Goal: Transaction & Acquisition: Purchase product/service

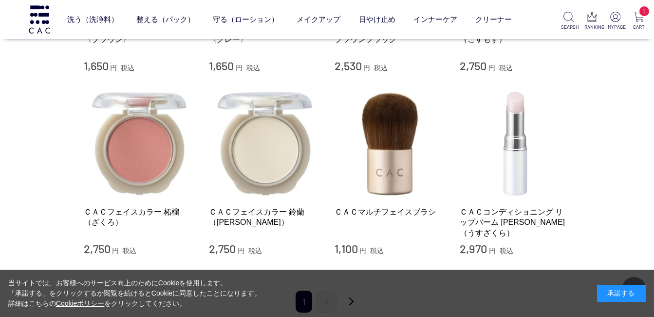
scroll to position [1191, 0]
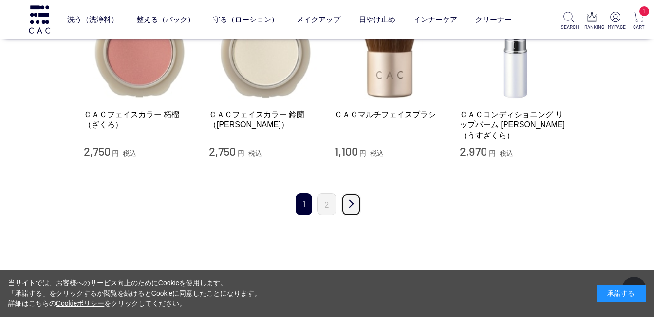
click at [348, 193] on link "次" at bounding box center [350, 204] width 19 height 23
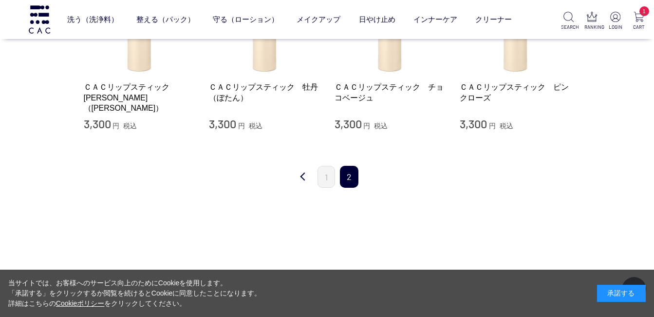
scroll to position [243, 0]
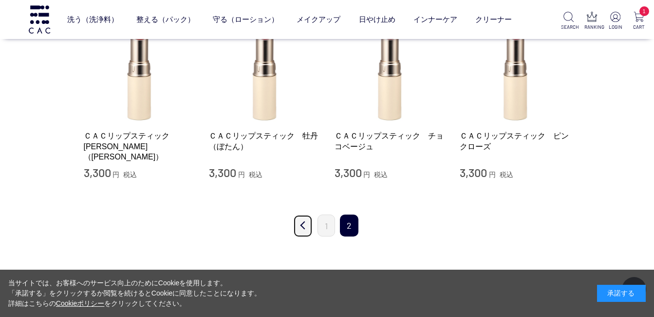
click at [300, 226] on link "前" at bounding box center [302, 225] width 19 height 23
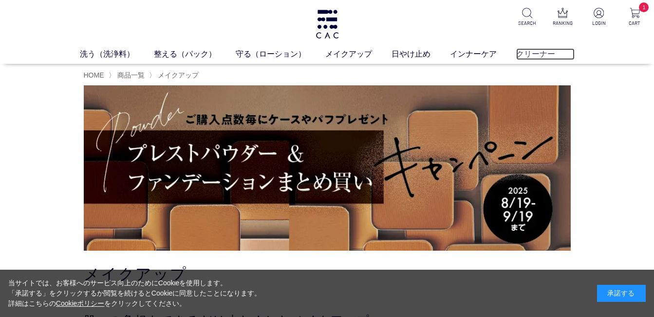
click at [541, 59] on link "クリーナー" at bounding box center [545, 54] width 58 height 12
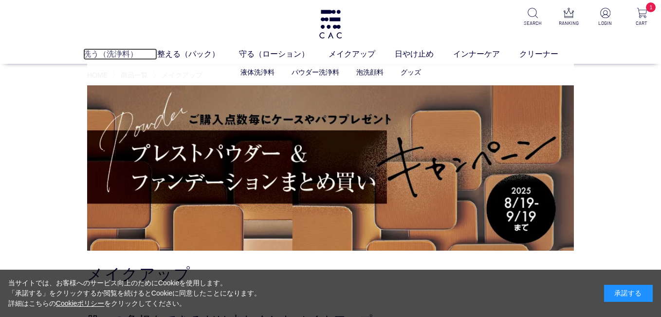
click at [107, 56] on link "洗う（洗浄料）" at bounding box center [120, 54] width 74 height 12
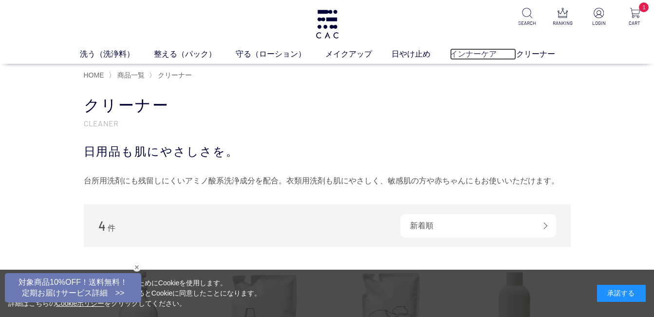
click at [475, 54] on link "インナーケア" at bounding box center [483, 54] width 66 height 12
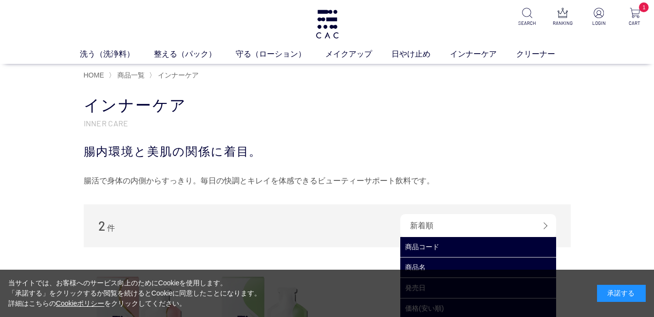
scroll to position [146, 0]
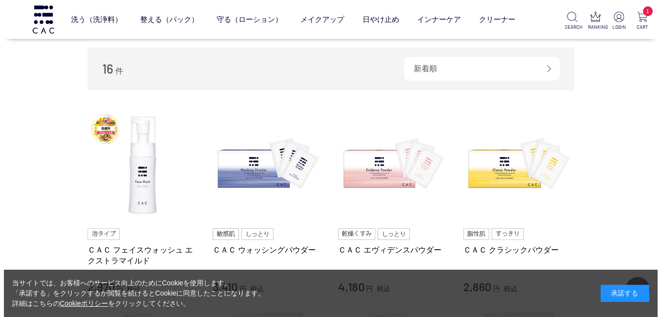
scroll to position [97, 0]
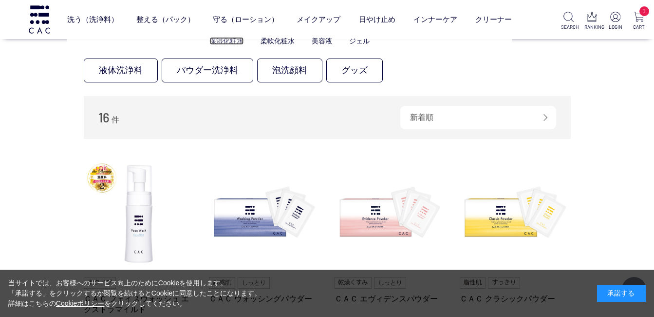
click at [231, 40] on link "保湿化粧水" at bounding box center [226, 41] width 34 height 8
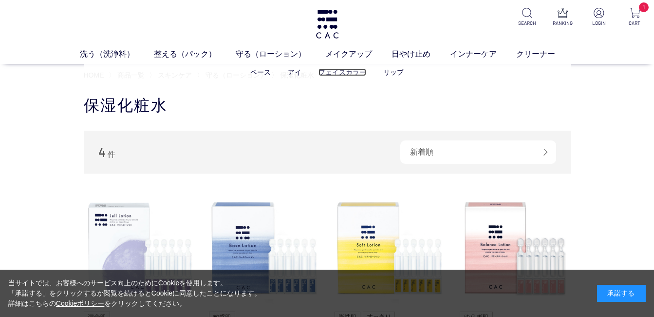
click at [338, 74] on link "フェイスカラー" at bounding box center [342, 72] width 48 height 8
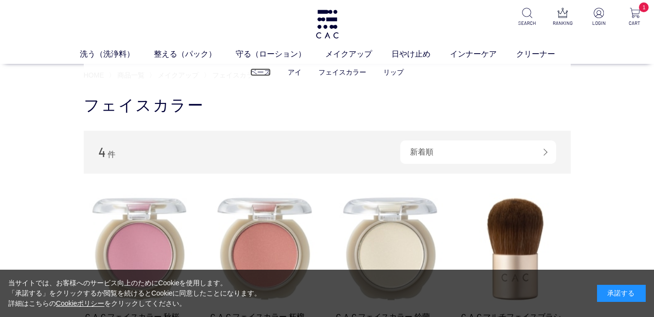
click at [259, 73] on link "ベース" at bounding box center [260, 72] width 20 height 8
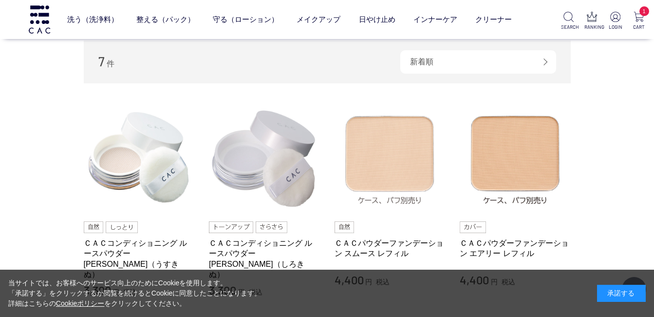
scroll to position [292, 0]
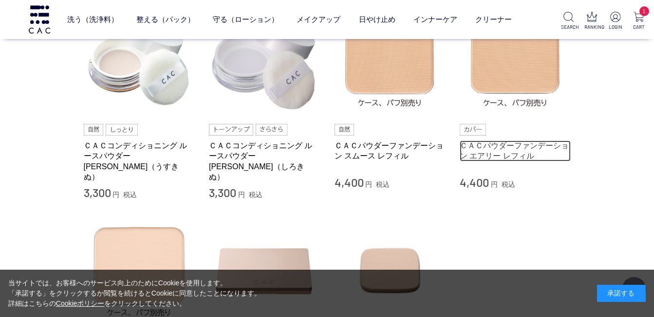
click at [516, 150] on link "ＣＡＣパウダーファンデーション エアリー レフィル" at bounding box center [515, 150] width 111 height 21
click at [503, 158] on link "ＣＡＣパウダーファンデーション エアリー レフィル" at bounding box center [515, 150] width 111 height 21
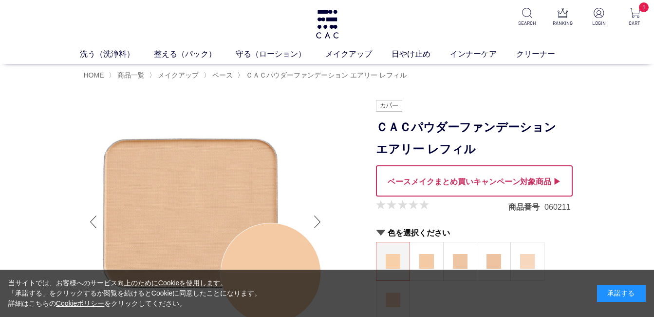
scroll to position [97, 0]
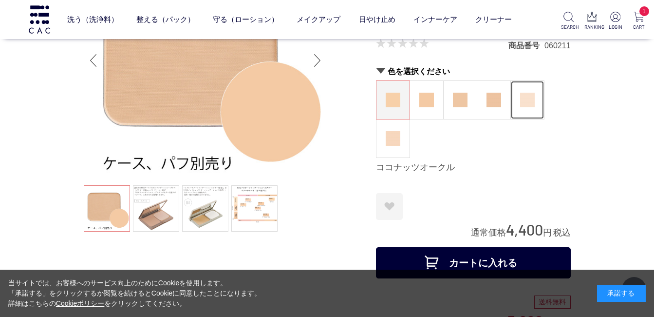
click at [525, 99] on img at bounding box center [527, 100] width 15 height 15
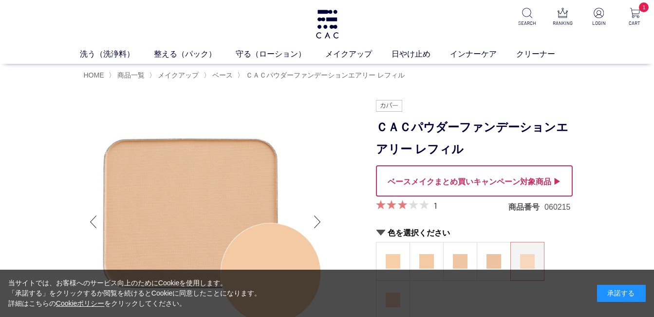
scroll to position [49, 0]
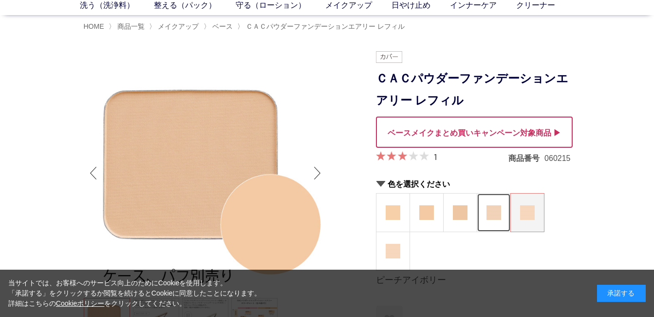
click at [490, 219] on img at bounding box center [493, 212] width 15 height 15
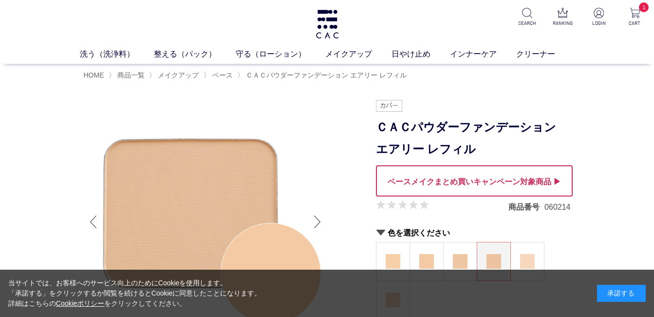
scroll to position [49, 0]
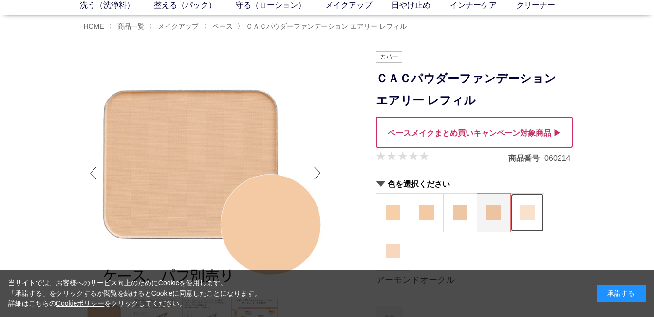
click at [524, 209] on img at bounding box center [527, 212] width 15 height 15
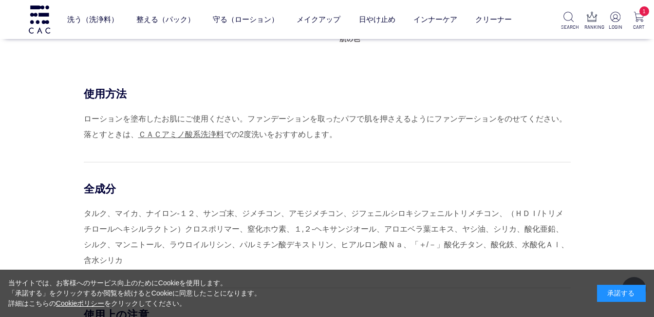
scroll to position [1023, 0]
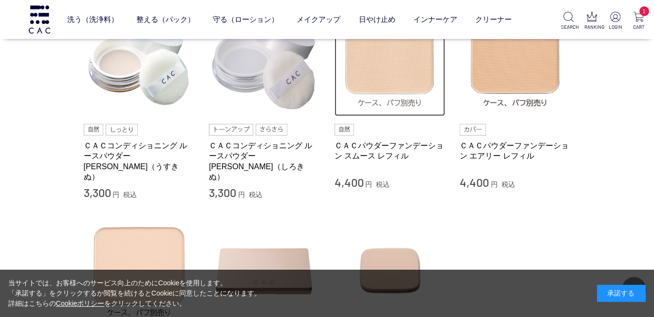
click at [381, 80] on img at bounding box center [390, 60] width 111 height 111
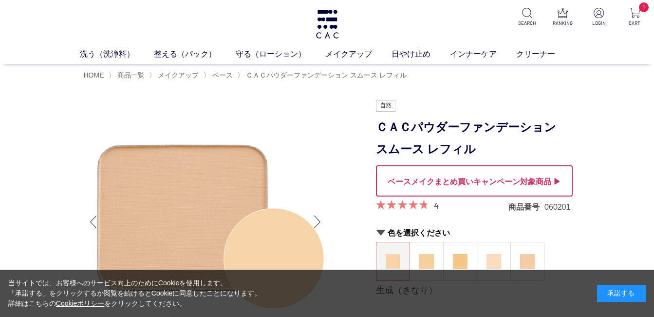
scroll to position [97, 0]
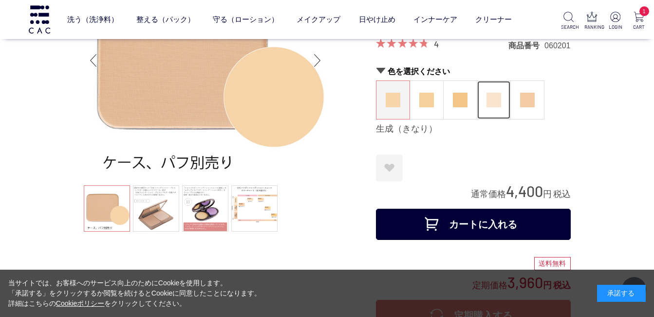
click at [489, 101] on img at bounding box center [493, 100] width 15 height 15
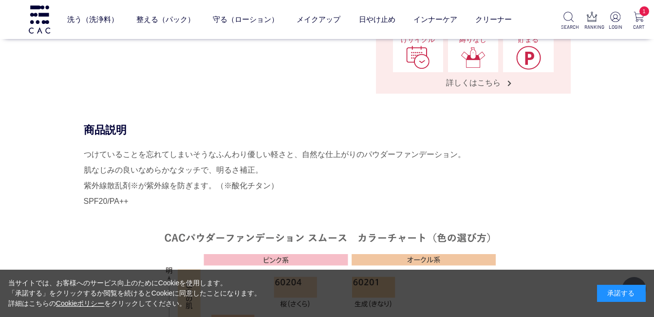
scroll to position [195, 0]
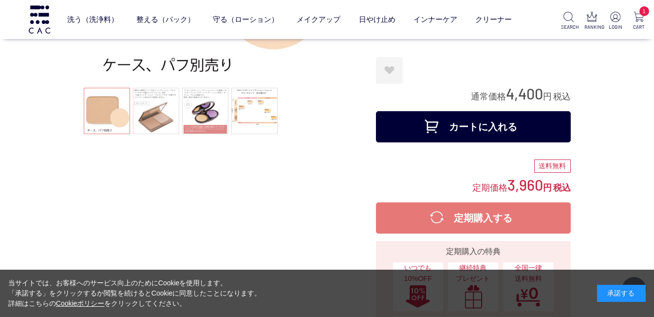
click at [483, 122] on button "カートに入れる" at bounding box center [473, 126] width 195 height 31
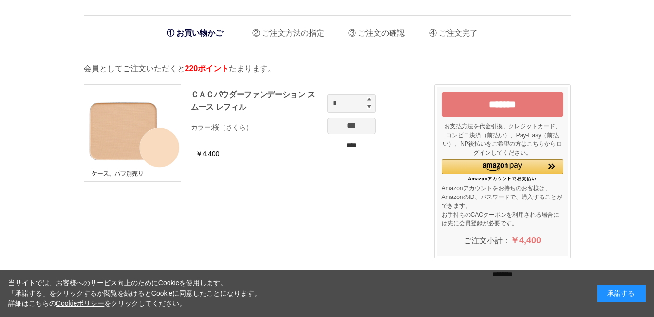
click at [367, 100] on img at bounding box center [369, 99] width 4 height 4
type input "*"
click at [362, 130] on input "***" at bounding box center [351, 125] width 49 height 17
drag, startPoint x: 530, startPoint y: 106, endPoint x: 525, endPoint y: 107, distance: 5.0
click at [529, 106] on input "*******" at bounding box center [503, 104] width 122 height 25
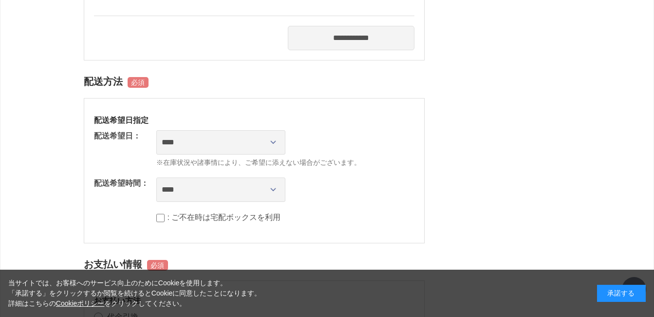
scroll to position [487, 0]
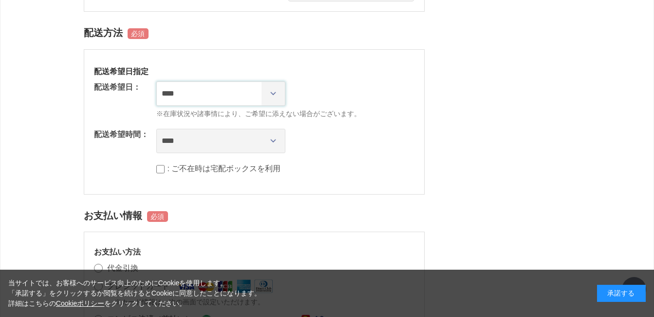
click at [272, 92] on select "**********" at bounding box center [220, 93] width 129 height 24
click at [360, 173] on dd ": ご不在時は宅配ボックスを利用" at bounding box center [285, 169] width 258 height 12
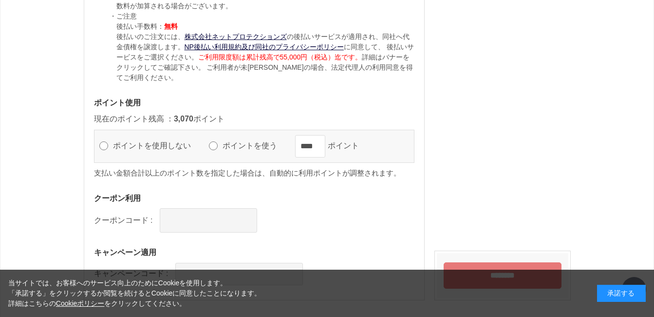
scroll to position [1086, 0]
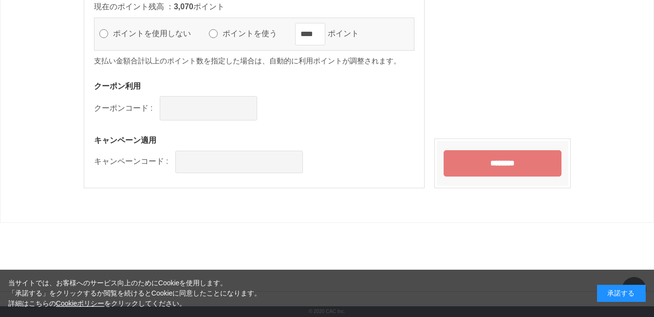
click at [513, 166] on input "********" at bounding box center [503, 163] width 118 height 26
